Goal: Information Seeking & Learning: Understand process/instructions

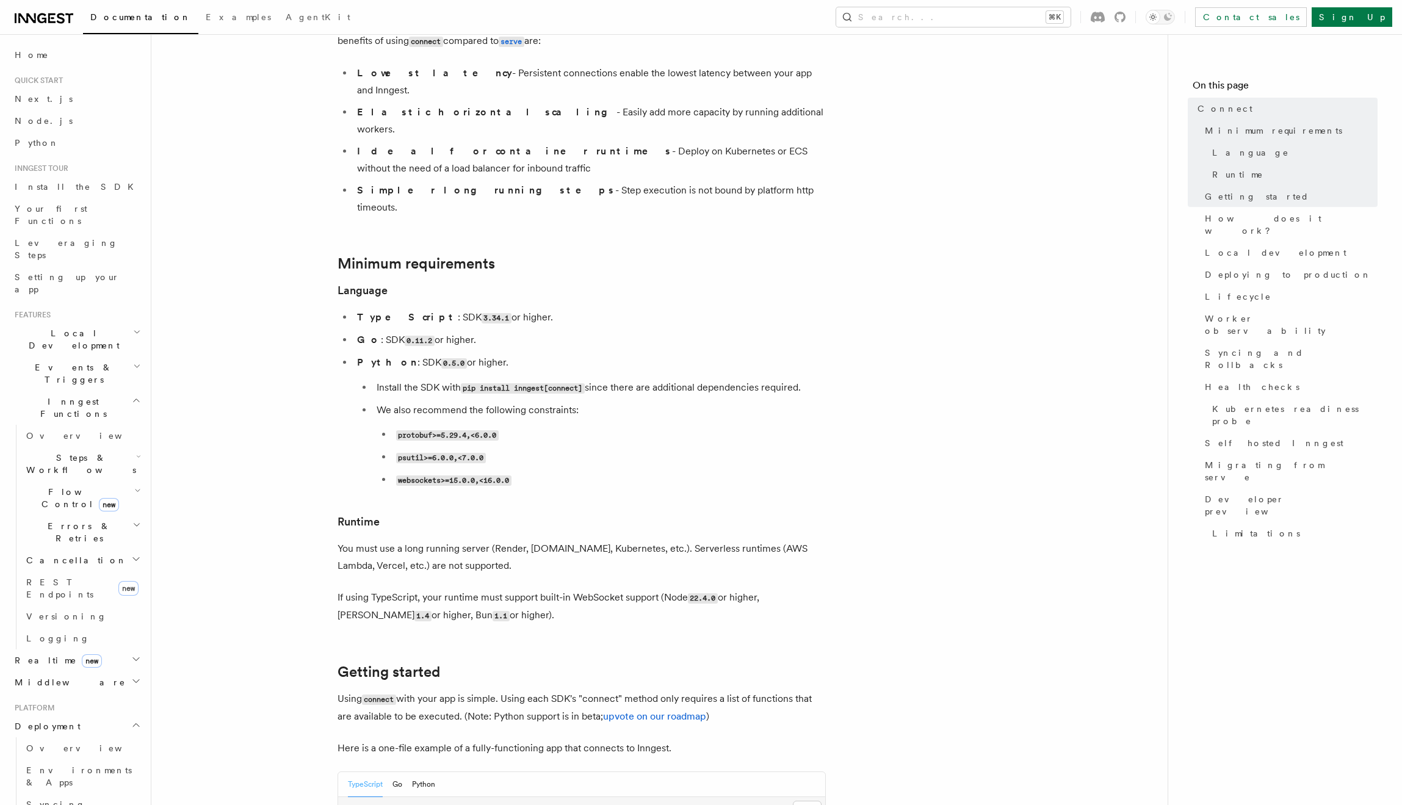
scroll to position [218, 0]
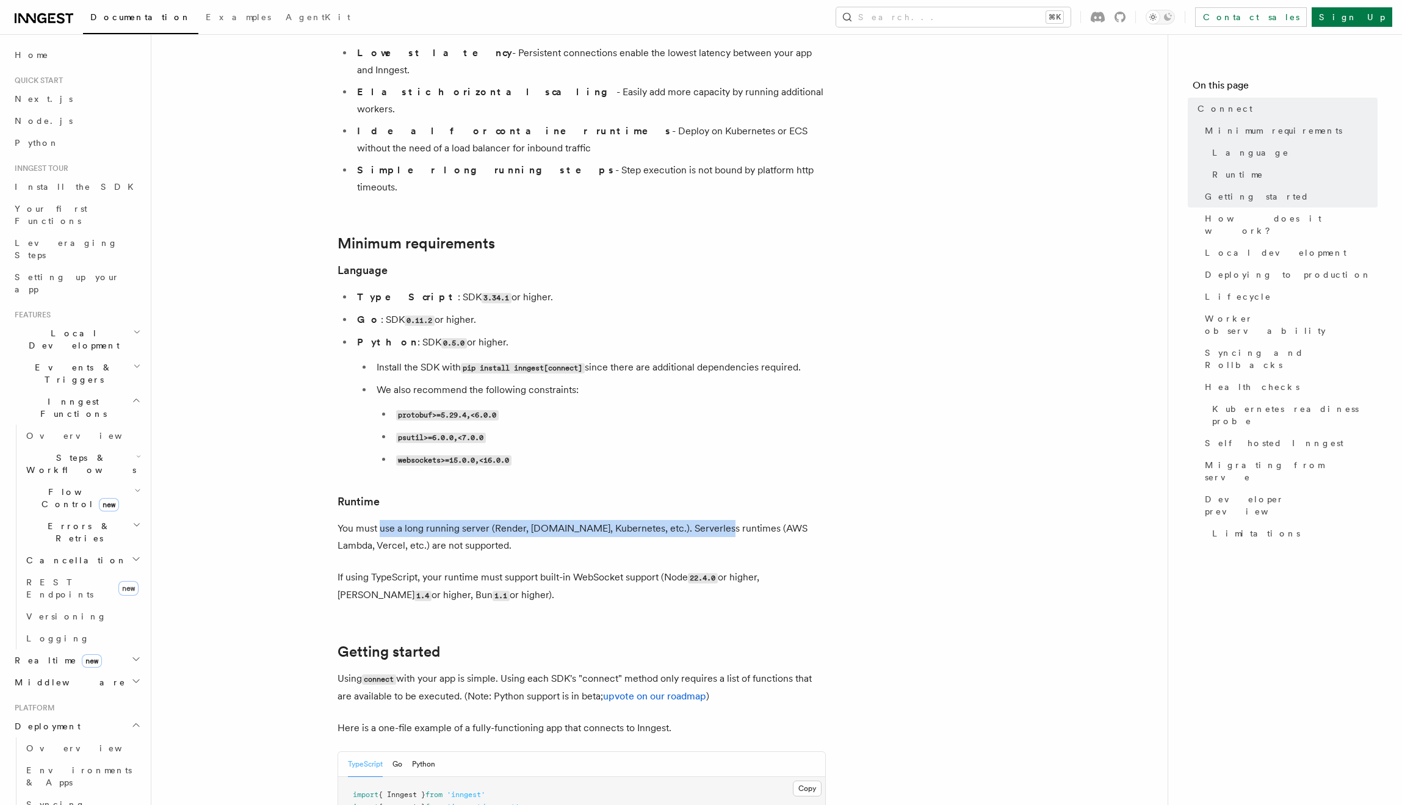
drag, startPoint x: 379, startPoint y: 475, endPoint x: 700, endPoint y: 474, distance: 321.0
click at [700, 520] on p "You must use a long running server (Render, [DOMAIN_NAME], Kubernetes, etc.). S…" at bounding box center [581, 537] width 488 height 34
drag, startPoint x: 639, startPoint y: 474, endPoint x: 427, endPoint y: 474, distance: 212.4
click at [427, 520] on p "You must use a long running server (Render, [DOMAIN_NAME], Kubernetes, etc.). S…" at bounding box center [581, 537] width 488 height 34
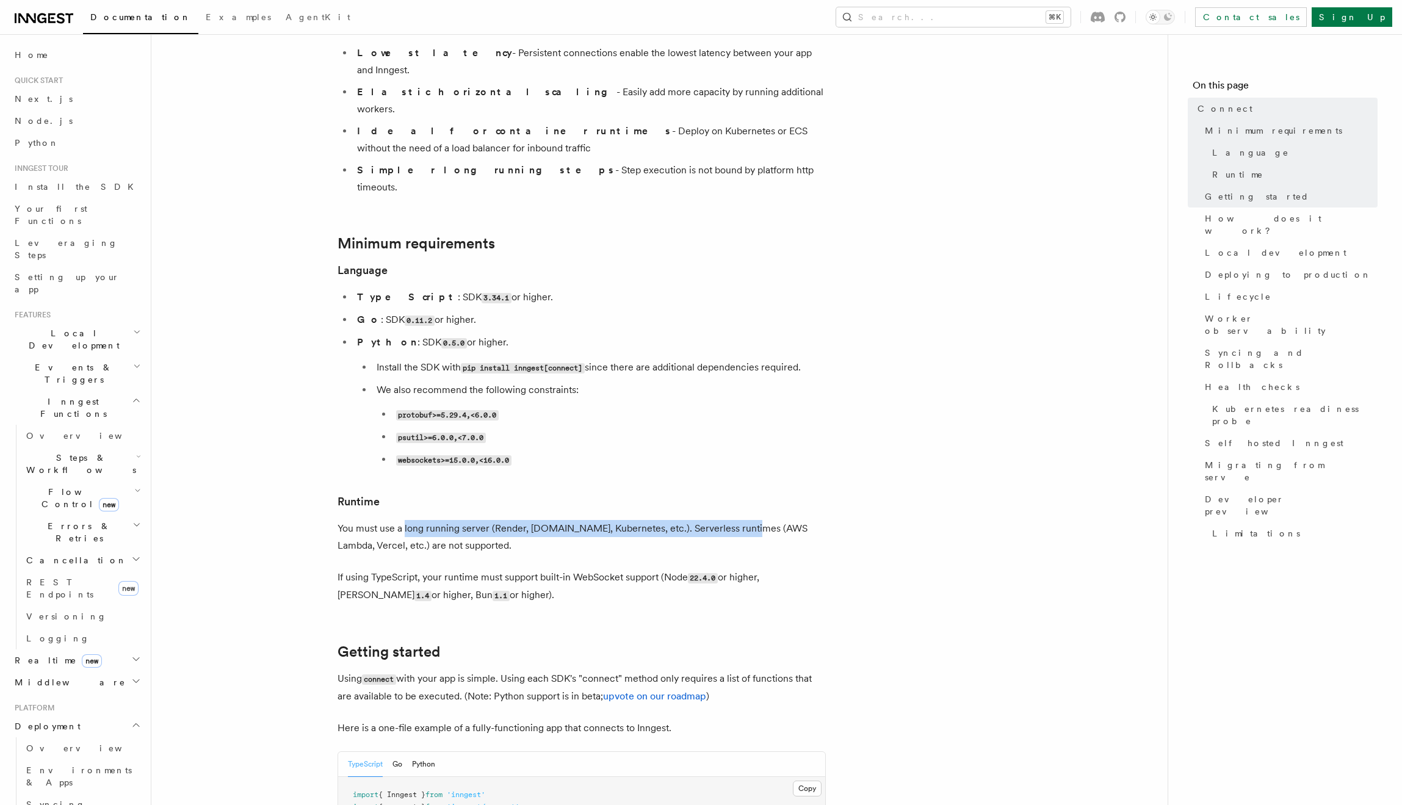
drag, startPoint x: 404, startPoint y: 474, endPoint x: 740, endPoint y: 474, distance: 335.6
click at [740, 520] on p "You must use a long running server (Render, [DOMAIN_NAME], Kubernetes, etc.). S…" at bounding box center [581, 537] width 488 height 34
drag, startPoint x: 717, startPoint y: 474, endPoint x: 388, endPoint y: 474, distance: 329.5
click at [391, 520] on p "You must use a long running server (Render, [DOMAIN_NAME], Kubernetes, etc.). S…" at bounding box center [581, 537] width 488 height 34
drag, startPoint x: 359, startPoint y: 487, endPoint x: 422, endPoint y: 489, distance: 62.9
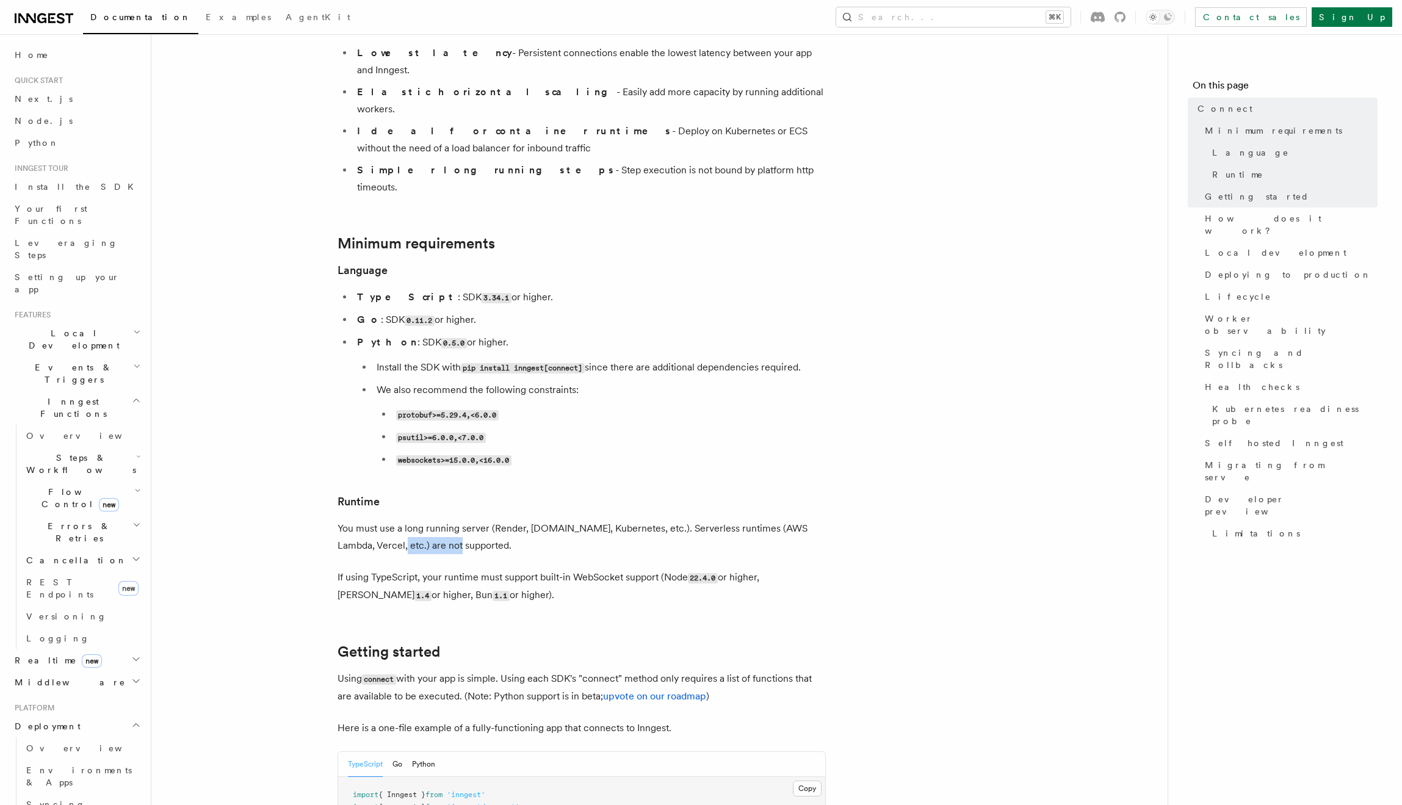
click at [422, 520] on p "You must use a long running server (Render, [DOMAIN_NAME], Kubernetes, etc.). S…" at bounding box center [581, 537] width 488 height 34
drag, startPoint x: 362, startPoint y: 525, endPoint x: 640, endPoint y: 525, distance: 277.7
click at [640, 569] on p "If using TypeScript, your runtime must support built-in WebSocket support (Node…" at bounding box center [581, 586] width 488 height 35
click at [641, 569] on p "If using TypeScript, your runtime must support built-in WebSocket support (Node…" at bounding box center [581, 586] width 488 height 35
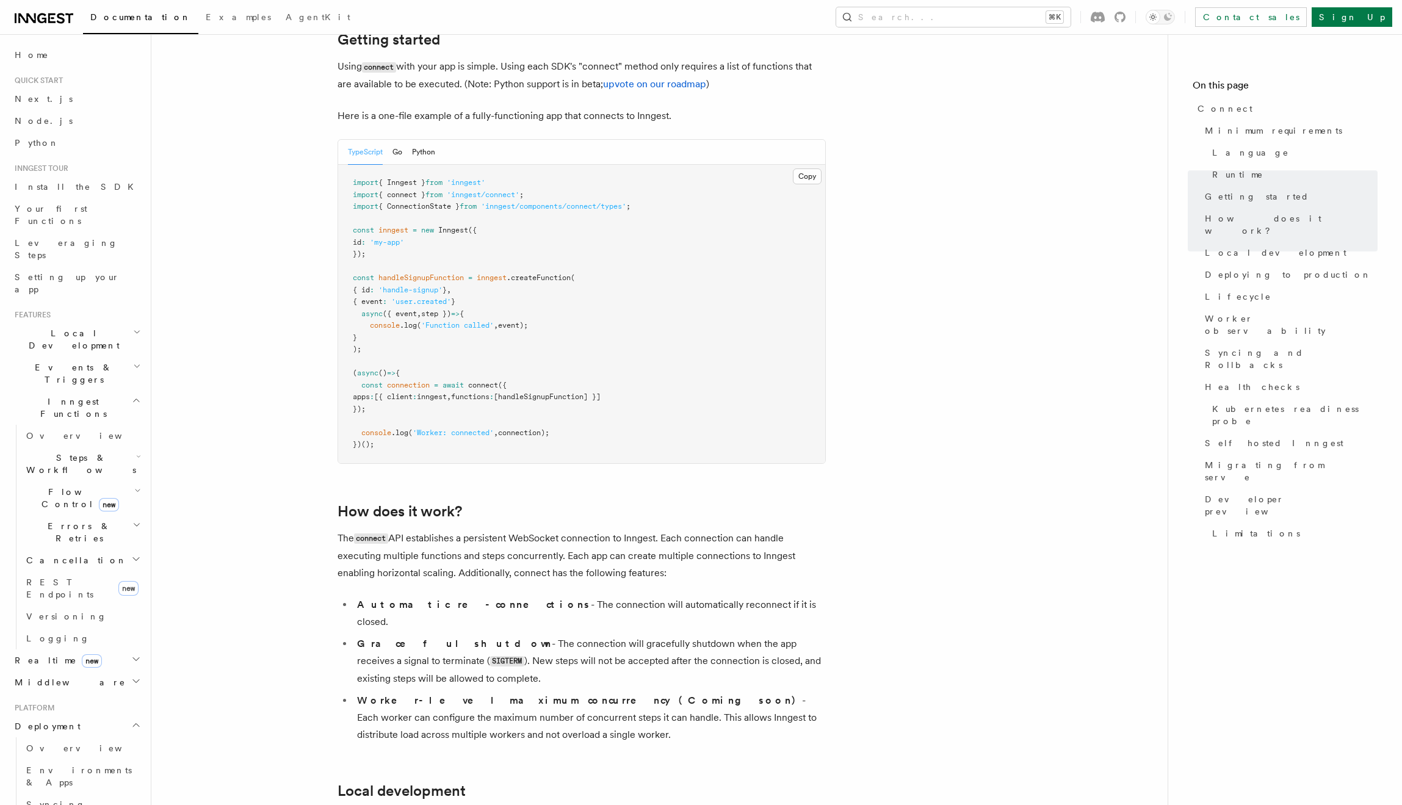
scroll to position [1026, 0]
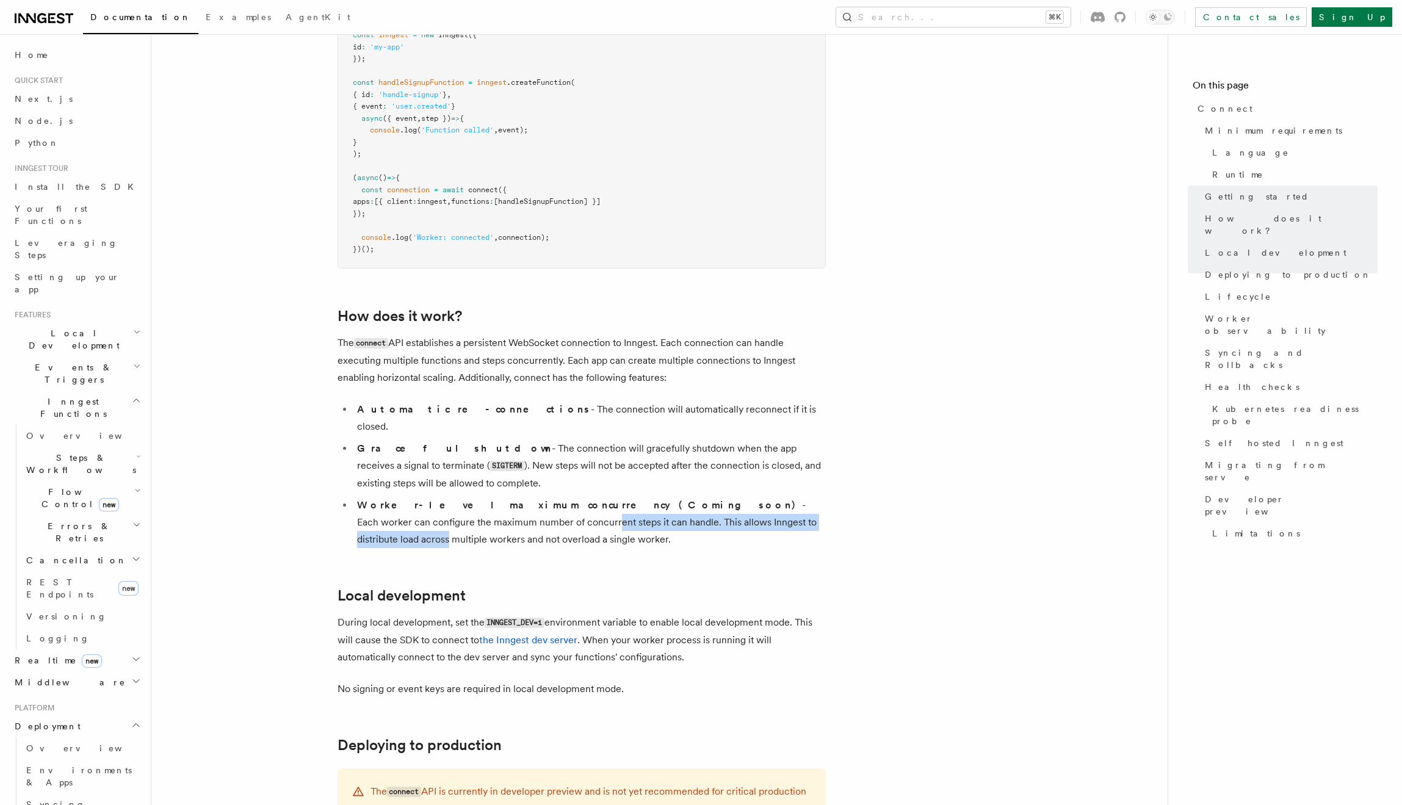
drag, startPoint x: 387, startPoint y: 449, endPoint x: 677, endPoint y: 442, distance: 289.9
click at [677, 497] on li "Worker-level maximum concurrency (Coming soon) - Each worker can configure the …" at bounding box center [589, 522] width 472 height 51
drag, startPoint x: 707, startPoint y: 442, endPoint x: 377, endPoint y: 442, distance: 330.8
click at [377, 497] on li "Worker-level maximum concurrency (Coming soon) - Each worker can configure the …" at bounding box center [589, 522] width 472 height 51
drag, startPoint x: 369, startPoint y: 444, endPoint x: 665, endPoint y: 443, distance: 296.6
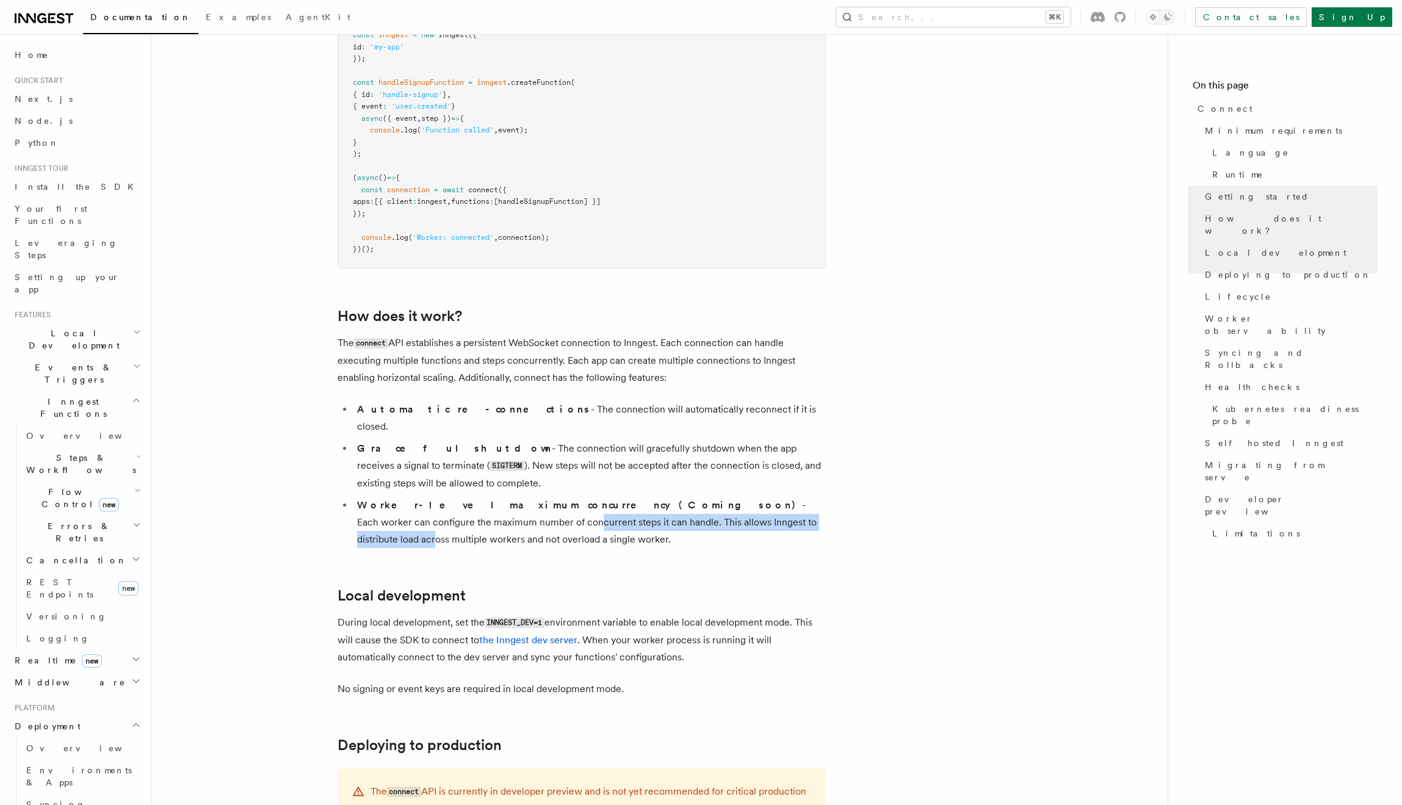
click at [664, 497] on li "Worker-level maximum concurrency (Coming soon) - Each worker can configure the …" at bounding box center [589, 522] width 472 height 51
drag, startPoint x: 737, startPoint y: 441, endPoint x: 428, endPoint y: 441, distance: 308.8
click at [428, 497] on li "Worker-level maximum concurrency (Coming soon) - Each worker can configure the …" at bounding box center [589, 522] width 472 height 51
drag, startPoint x: 428, startPoint y: 441, endPoint x: 412, endPoint y: 441, distance: 16.5
click at [425, 497] on li "Worker-level maximum concurrency (Coming soon) - Each worker can configure the …" at bounding box center [589, 522] width 472 height 51
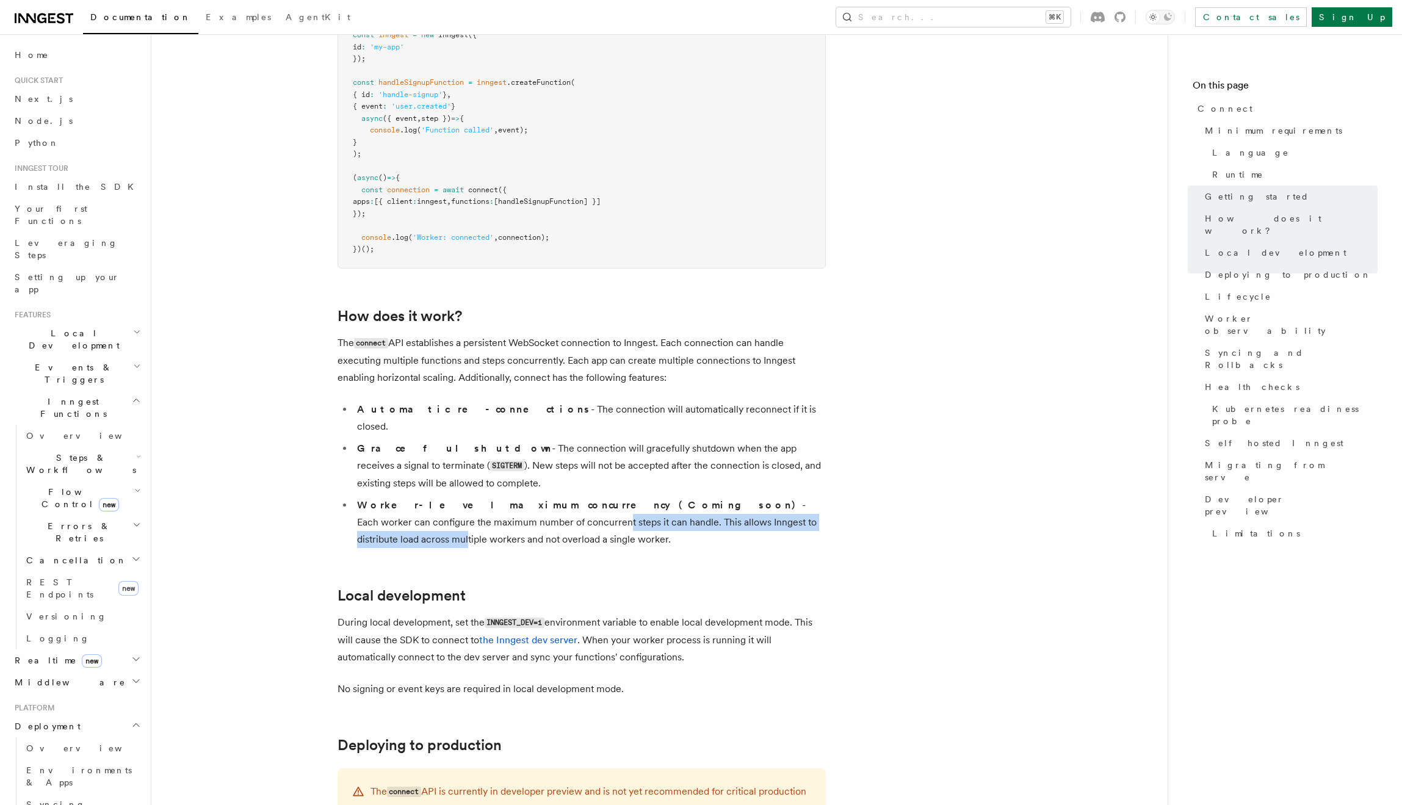
drag, startPoint x: 414, startPoint y: 442, endPoint x: 721, endPoint y: 436, distance: 307.0
click at [697, 497] on li "Worker-level maximum concurrency (Coming soon) - Each worker can configure the …" at bounding box center [589, 522] width 472 height 51
drag, startPoint x: 730, startPoint y: 436, endPoint x: 383, endPoint y: 452, distance: 347.6
click at [383, 497] on li "Worker-level maximum concurrency (Coming soon) - Each worker can configure the …" at bounding box center [589, 522] width 472 height 51
drag, startPoint x: 380, startPoint y: 458, endPoint x: 431, endPoint y: 458, distance: 50.7
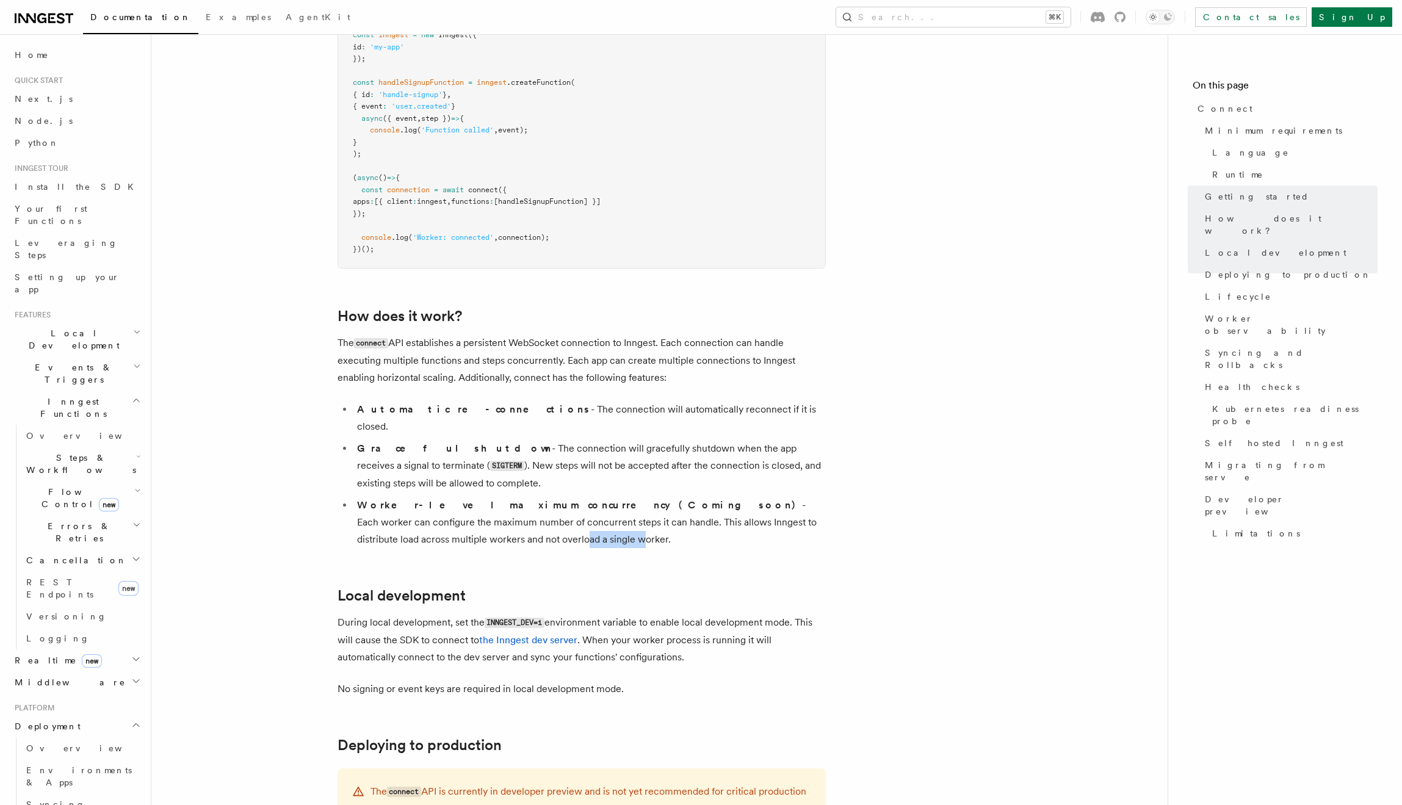
click at [433, 497] on li "Worker-level maximum concurrency (Coming soon) - Each worker can configure the …" at bounding box center [589, 522] width 472 height 51
drag, startPoint x: 365, startPoint y: 451, endPoint x: 600, endPoint y: 451, distance: 235.6
click at [600, 497] on li "Worker-level maximum concurrency (Coming soon) - Each worker can configure the …" at bounding box center [589, 522] width 472 height 51
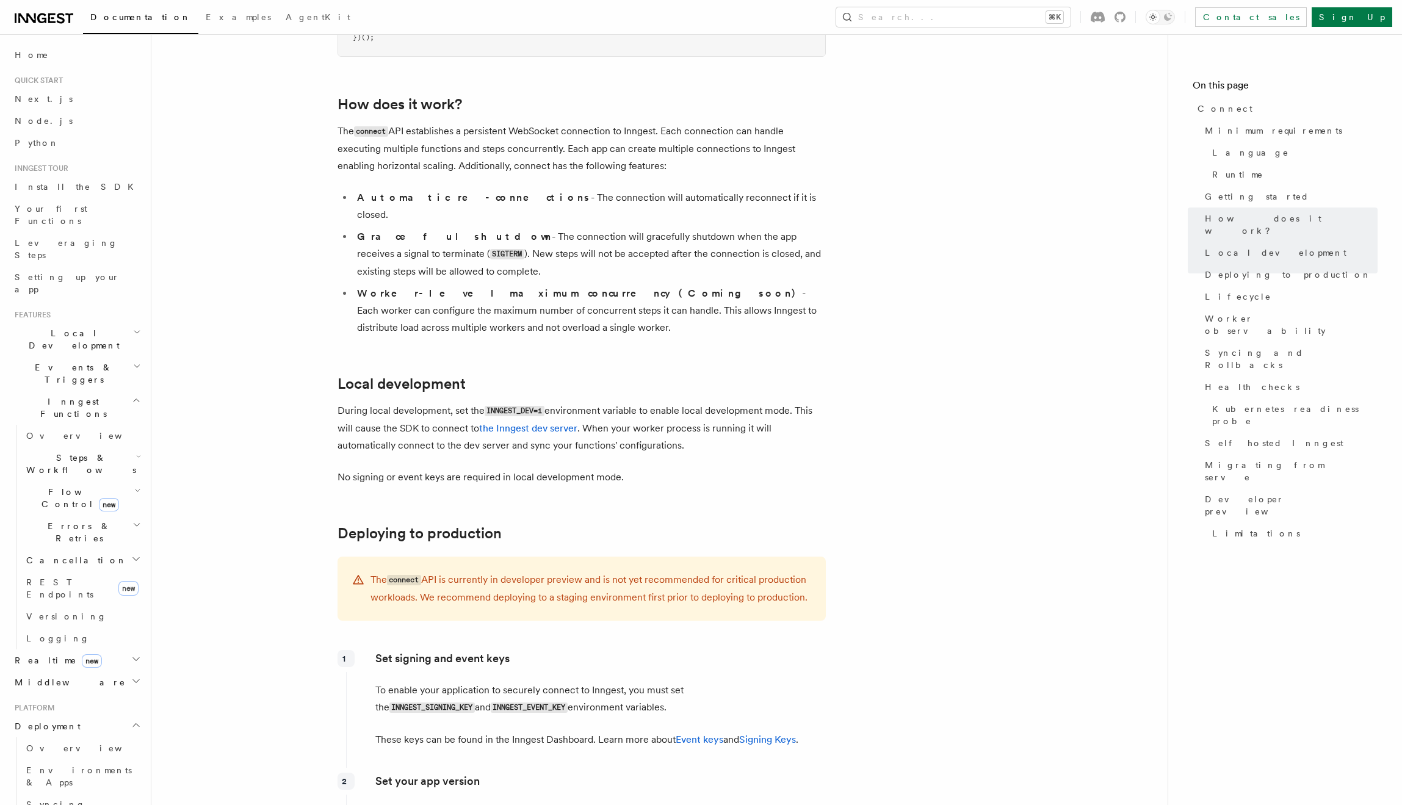
scroll to position [1228, 0]
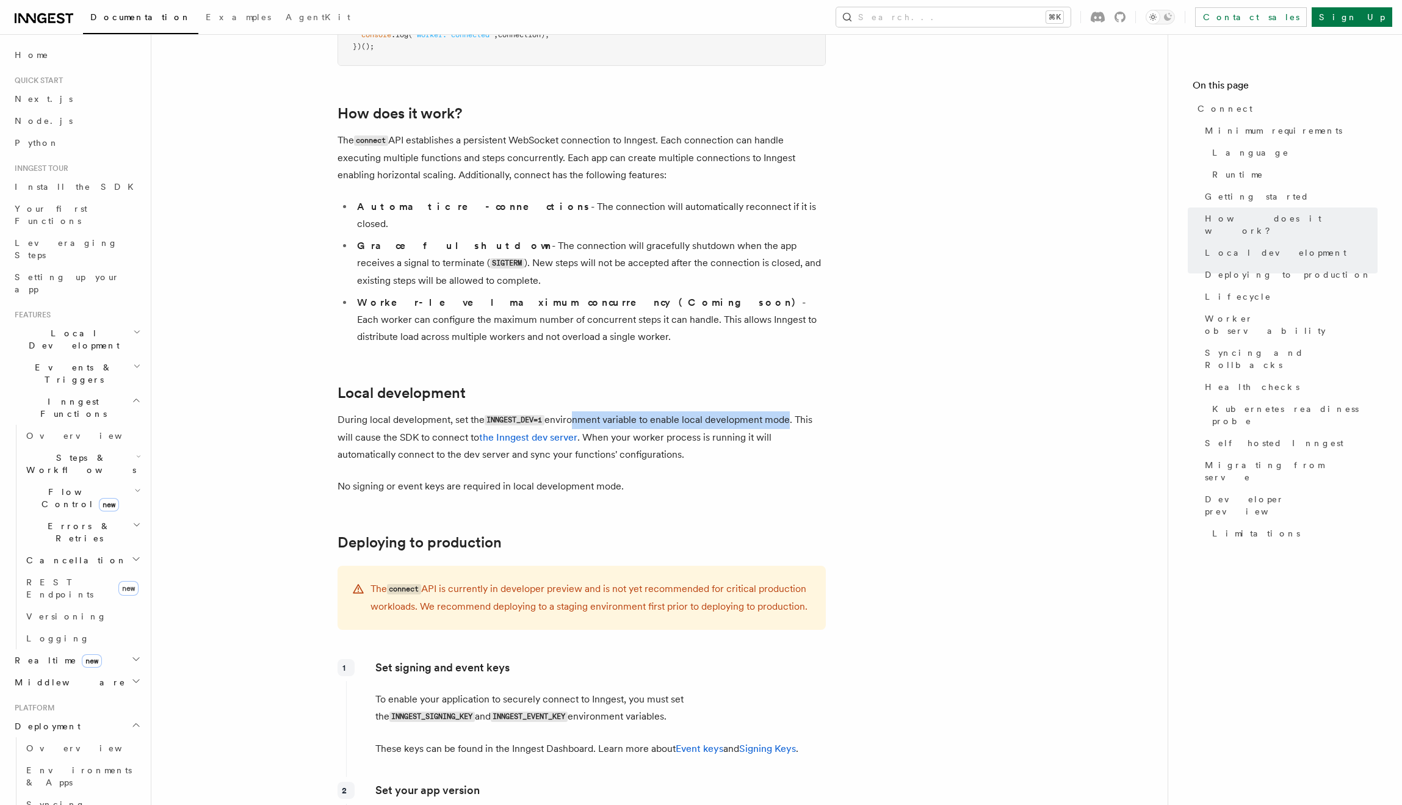
drag, startPoint x: 576, startPoint y: 342, endPoint x: 790, endPoint y: 340, distance: 214.2
click at [790, 411] on p "During local development, set the INNGEST_DEV=1 environment variable to enable …" at bounding box center [581, 437] width 488 height 52
drag, startPoint x: 379, startPoint y: 361, endPoint x: 413, endPoint y: 361, distance: 33.6
click at [413, 411] on p "During local development, set the INNGEST_DEV=1 environment variable to enable …" at bounding box center [581, 437] width 488 height 52
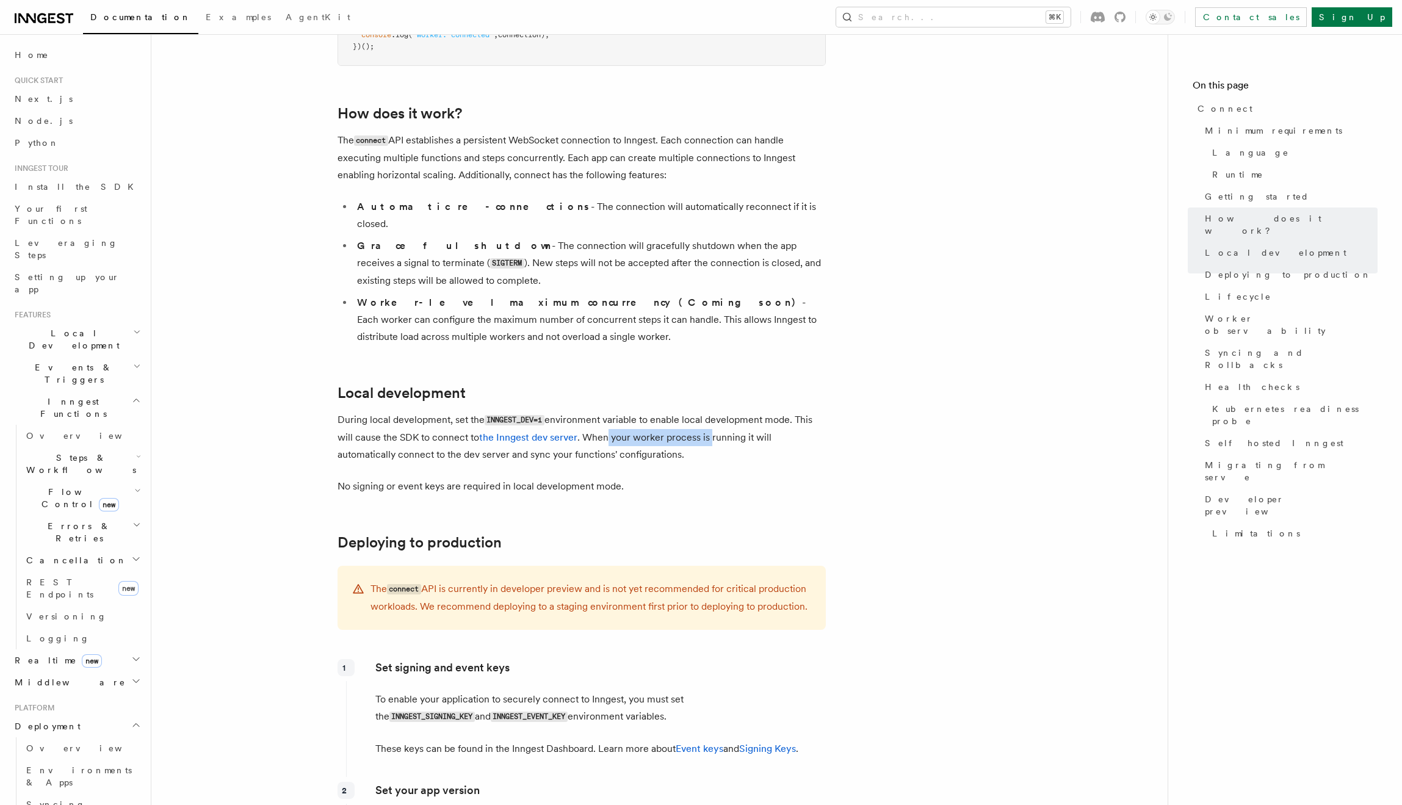
drag, startPoint x: 609, startPoint y: 356, endPoint x: 713, endPoint y: 356, distance: 103.7
click at [713, 411] on p "During local development, set the INNGEST_DEV=1 environment variable to enable …" at bounding box center [581, 437] width 488 height 52
drag, startPoint x: 344, startPoint y: 378, endPoint x: 580, endPoint y: 378, distance: 236.8
click at [580, 411] on p "During local development, set the INNGEST_DEV=1 environment variable to enable …" at bounding box center [581, 437] width 488 height 52
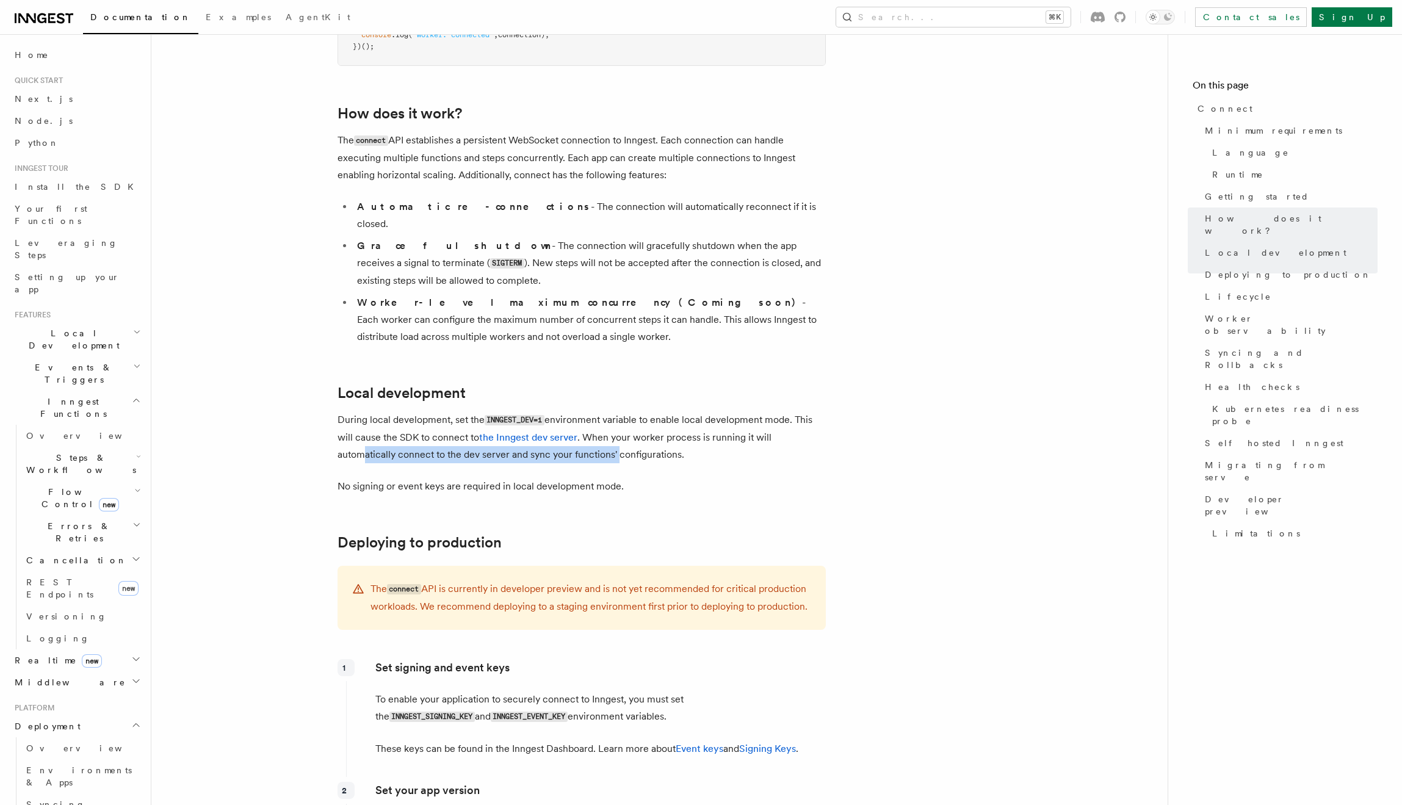
drag, startPoint x: 616, startPoint y: 378, endPoint x: 363, endPoint y: 381, distance: 253.3
click at [363, 411] on p "During local development, set the INNGEST_DEV=1 environment variable to enable …" at bounding box center [581, 437] width 488 height 52
drag, startPoint x: 341, startPoint y: 408, endPoint x: 580, endPoint y: 406, distance: 239.8
click at [580, 478] on p "No signing or event keys are required in local development mode." at bounding box center [581, 486] width 488 height 17
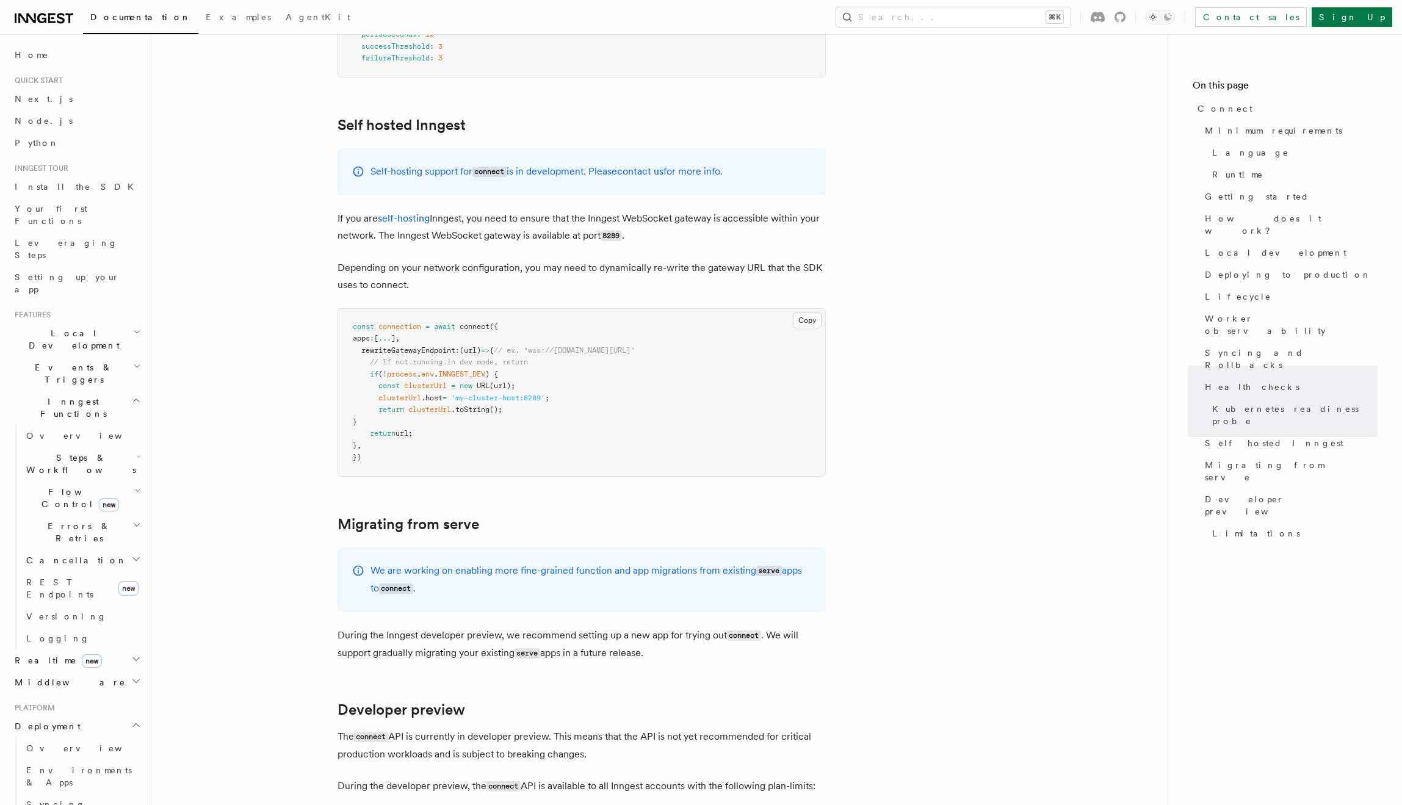
scroll to position [6089, 0]
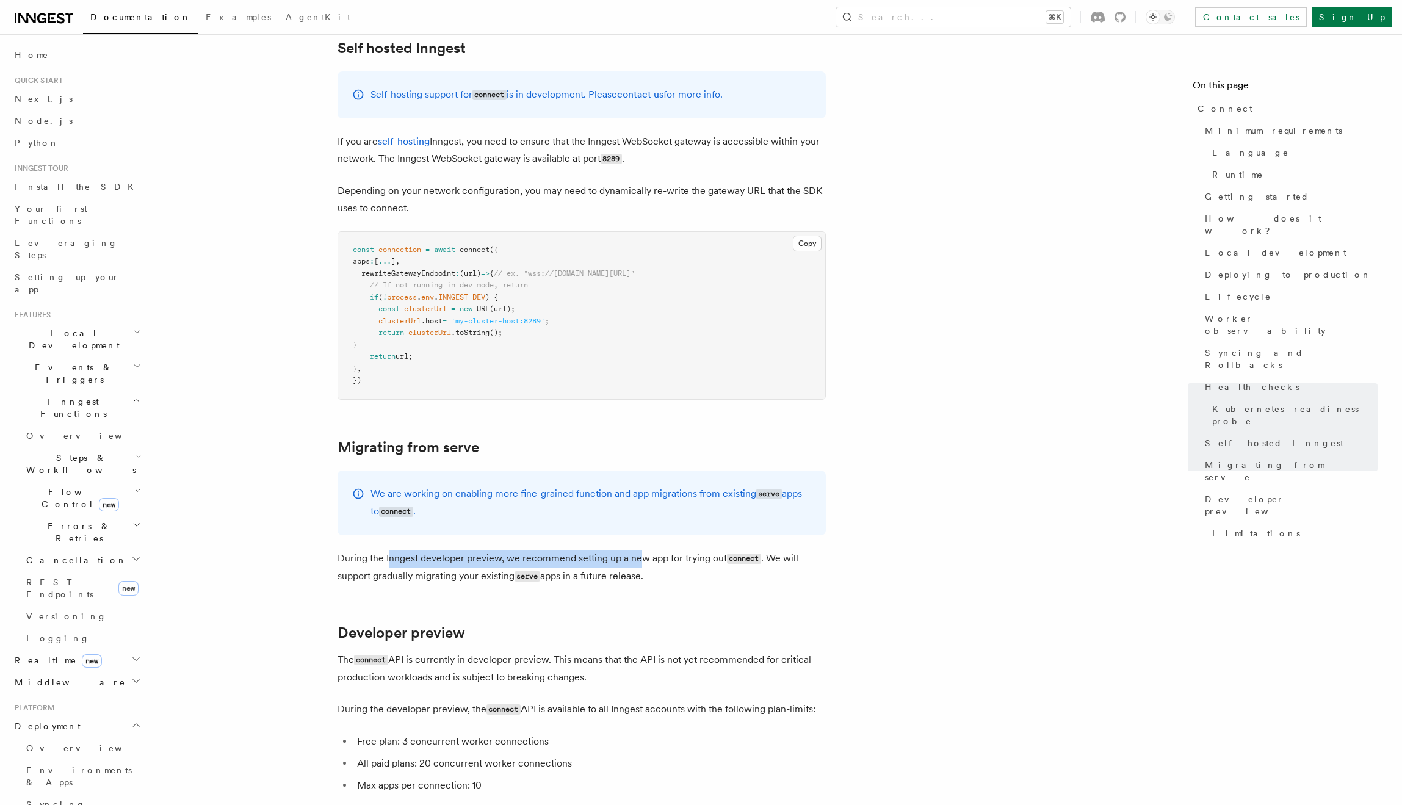
drag, startPoint x: 399, startPoint y: 438, endPoint x: 642, endPoint y: 437, distance: 242.9
click at [642, 550] on p "During the Inngest developer preview, we recommend setting up a new app for try…" at bounding box center [581, 567] width 488 height 35
drag, startPoint x: 679, startPoint y: 438, endPoint x: 407, endPoint y: 438, distance: 271.6
click at [407, 550] on p "During the Inngest developer preview, we recommend setting up a new app for try…" at bounding box center [581, 567] width 488 height 35
drag, startPoint x: 411, startPoint y: 438, endPoint x: 626, endPoint y: 441, distance: 214.8
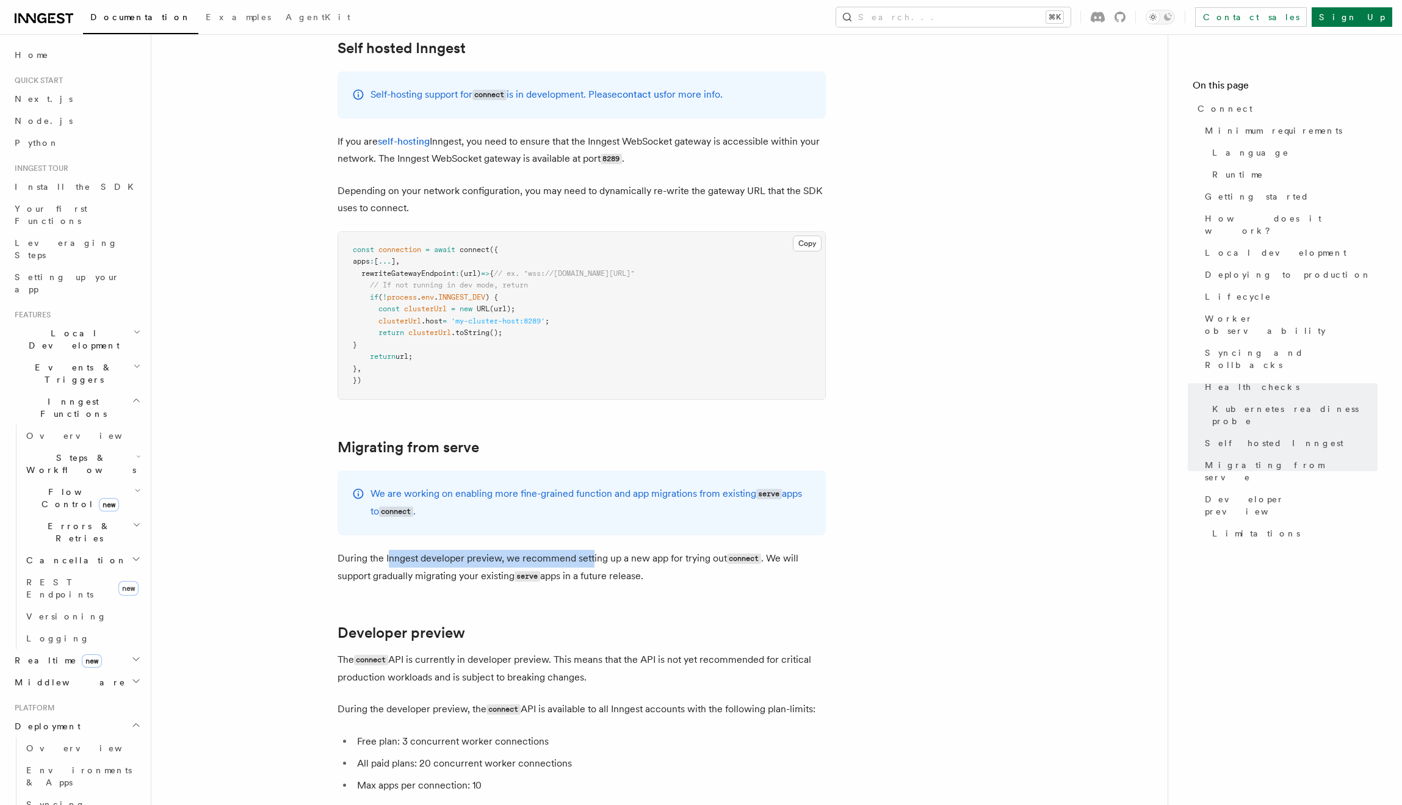
click at [590, 550] on p "During the Inngest developer preview, we recommend setting up a new app for try…" at bounding box center [581, 567] width 488 height 35
drag, startPoint x: 665, startPoint y: 443, endPoint x: 352, endPoint y: 443, distance: 312.5
click at [352, 550] on p "During the Inngest developer preview, we recommend setting up a new app for try…" at bounding box center [581, 567] width 488 height 35
drag, startPoint x: 344, startPoint y: 456, endPoint x: 501, endPoint y: 457, distance: 157.4
click at [501, 550] on p "During the Inngest developer preview, we recommend setting up a new app for try…" at bounding box center [581, 567] width 488 height 35
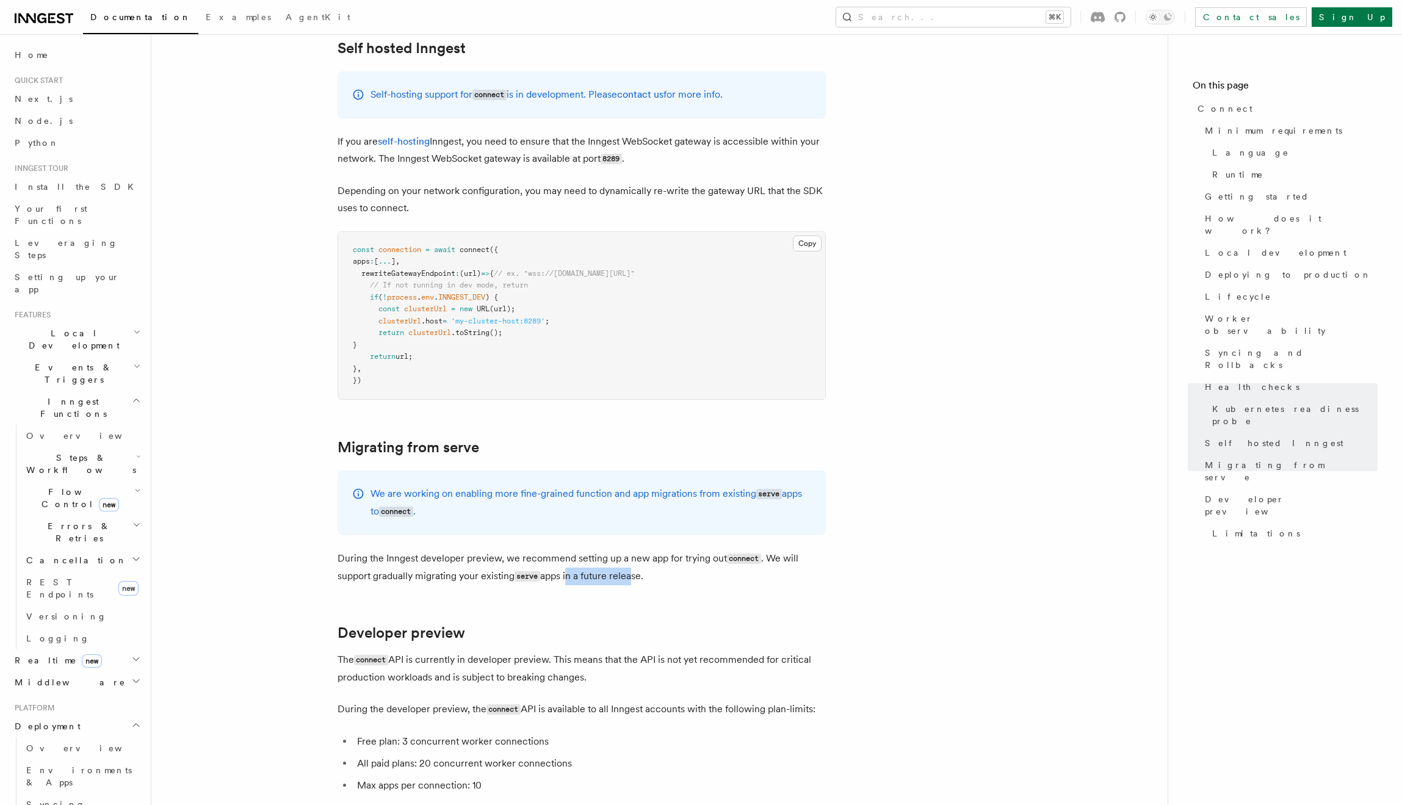
drag, startPoint x: 569, startPoint y: 456, endPoint x: 633, endPoint y: 455, distance: 63.5
click at [633, 550] on p "During the Inngest developer preview, we recommend setting up a new app for try…" at bounding box center [581, 567] width 488 height 35
drag, startPoint x: 355, startPoint y: 452, endPoint x: 515, endPoint y: 452, distance: 160.5
click at [515, 550] on p "During the Inngest developer preview, we recommend setting up a new app for try…" at bounding box center [581, 567] width 488 height 35
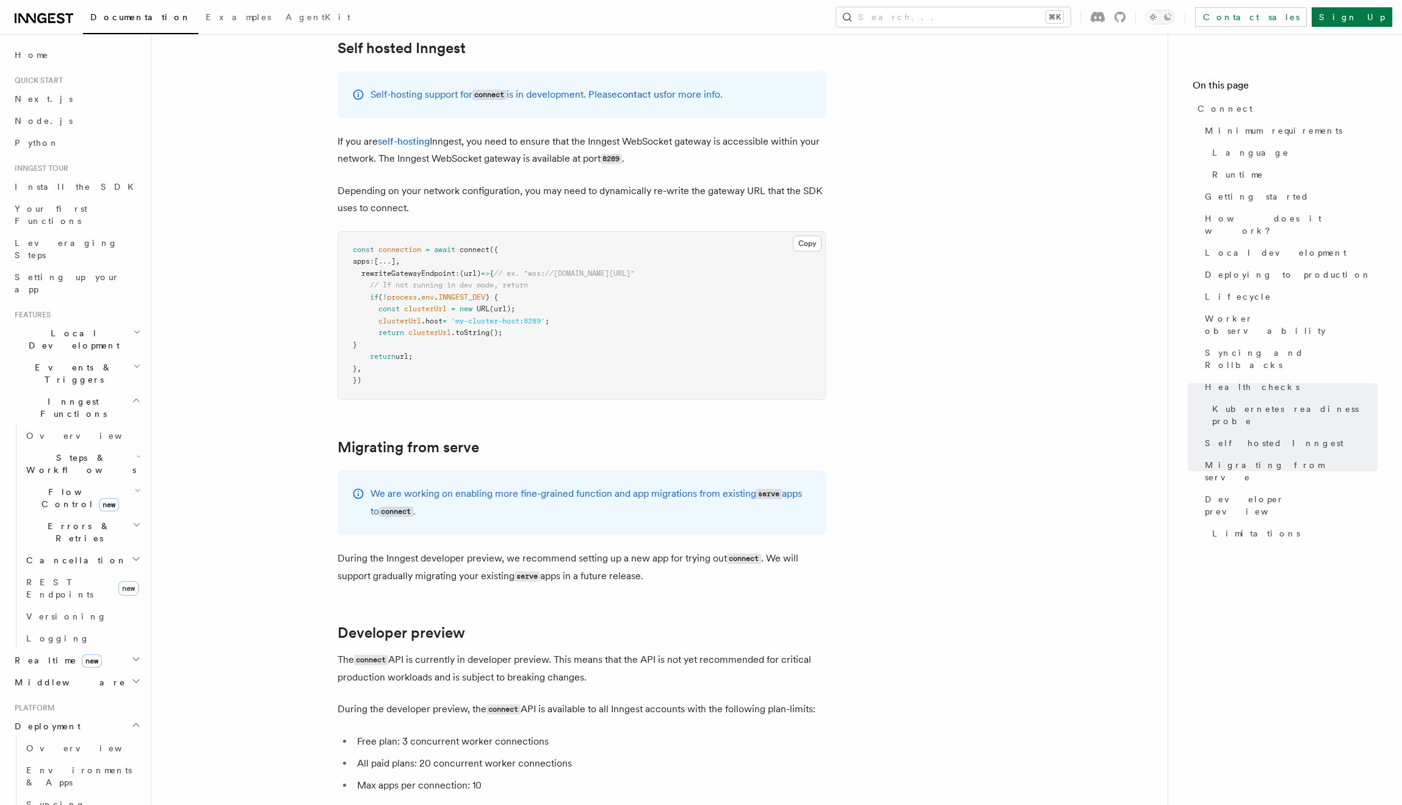
click at [515, 550] on p "During the Inngest developer preview, we recommend setting up a new app for try…" at bounding box center [581, 567] width 488 height 35
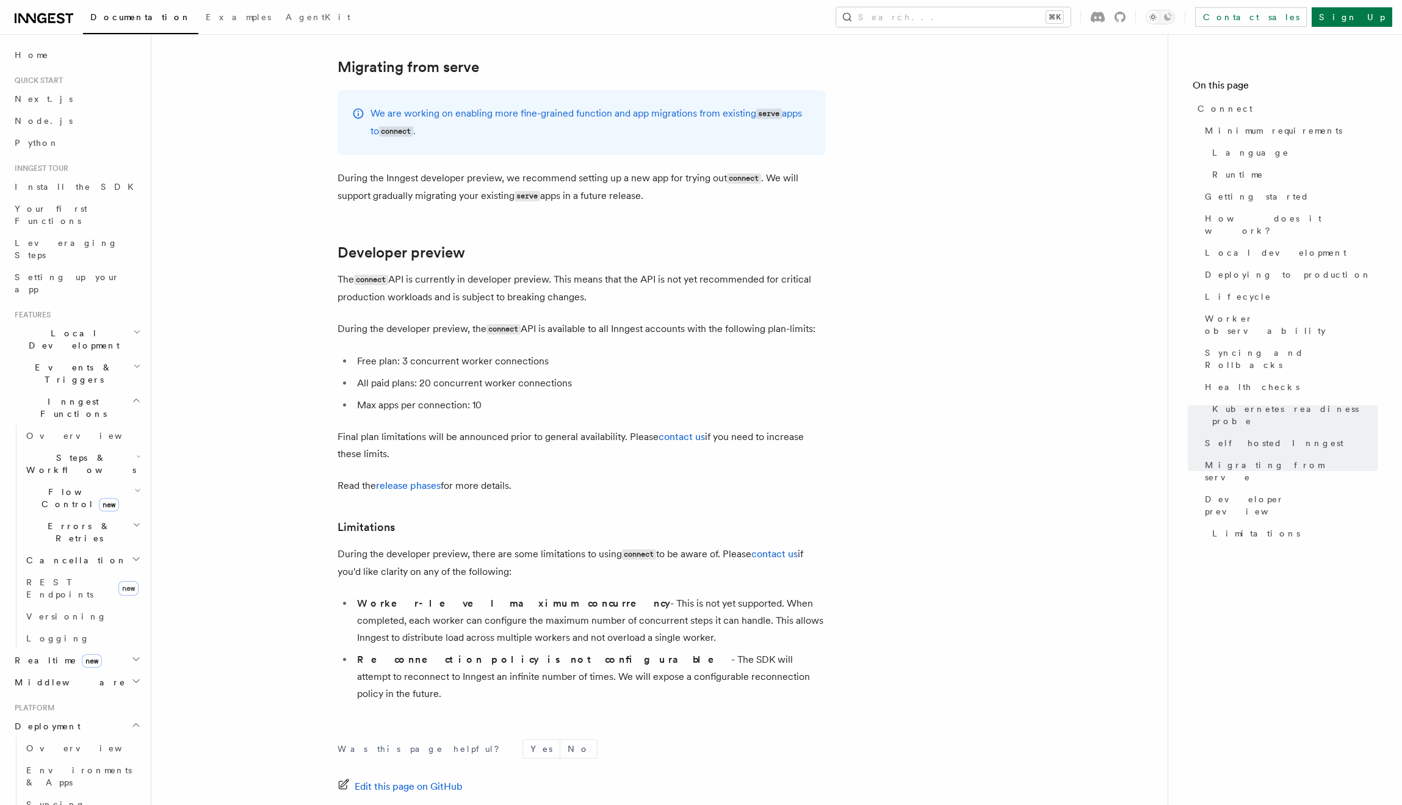
scroll to position [6469, 0]
